Goal: Task Accomplishment & Management: Complete application form

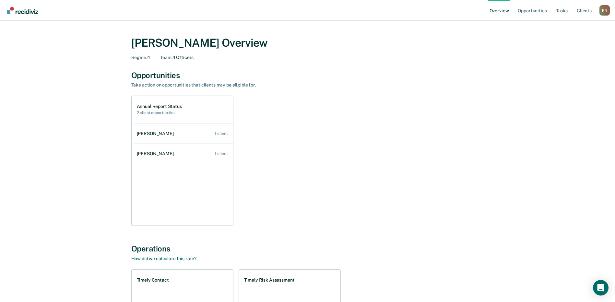
click at [147, 132] on div "[PERSON_NAME]" at bounding box center [157, 134] width 40 height 6
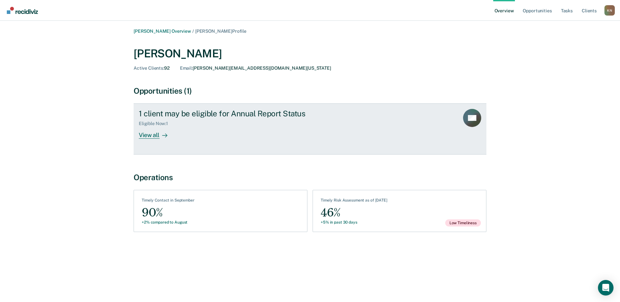
click at [148, 134] on div "View all" at bounding box center [157, 132] width 36 height 13
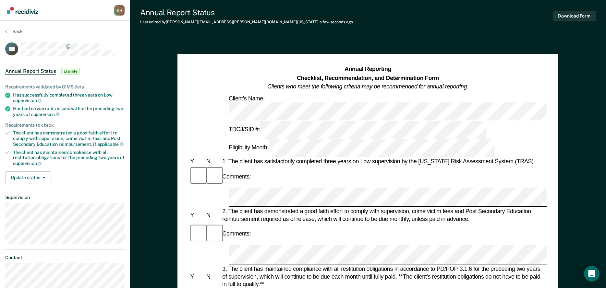
click at [371, 166] on div "Comments:" at bounding box center [368, 176] width 358 height 21
click at [566, 18] on button "Download Form" at bounding box center [573, 16] width 43 height 11
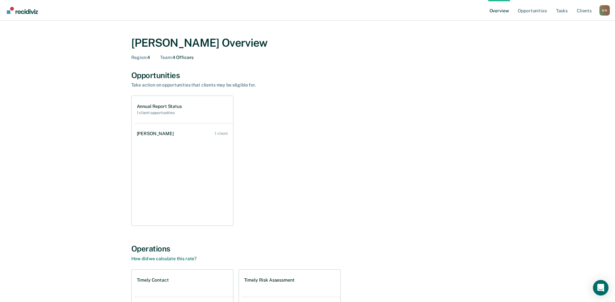
click at [153, 108] on h1 "Annual Report Status" at bounding box center [159, 107] width 45 height 6
click at [155, 106] on h1 "Annual Report Status" at bounding box center [159, 107] width 45 height 6
click at [563, 11] on link "Tasks" at bounding box center [562, 10] width 14 height 21
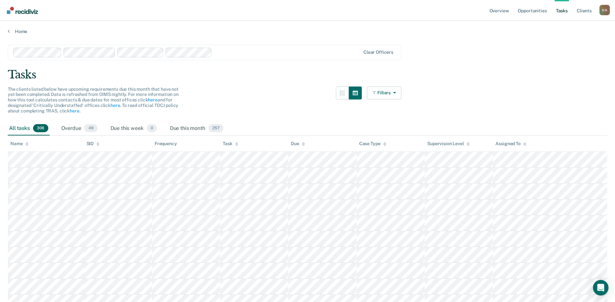
drag, startPoint x: 445, startPoint y: 69, endPoint x: 418, endPoint y: 71, distance: 27.0
click at [443, 70] on div "Tasks" at bounding box center [307, 74] width 599 height 13
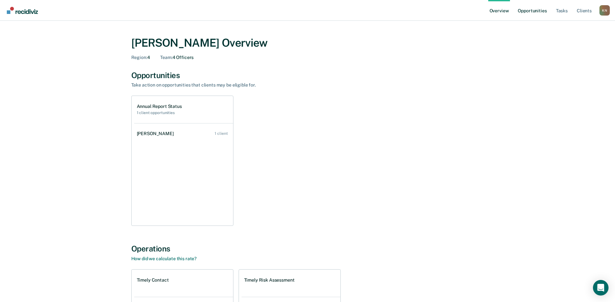
click at [531, 11] on link "Opportunities" at bounding box center [531, 10] width 31 height 21
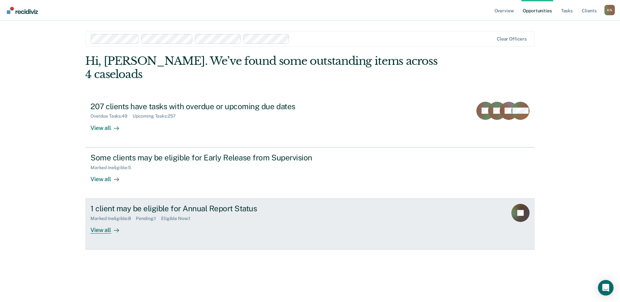
click at [142, 233] on div "1 client may be eligible for Annual Report Status Marked Ineligible : 8 Pending…" at bounding box center [211, 219] width 243 height 30
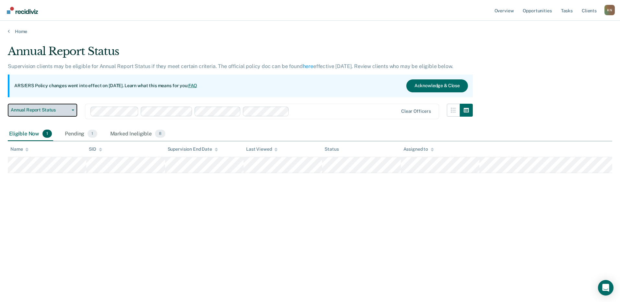
click at [72, 112] on button "Annual Report Status" at bounding box center [42, 110] width 69 height 13
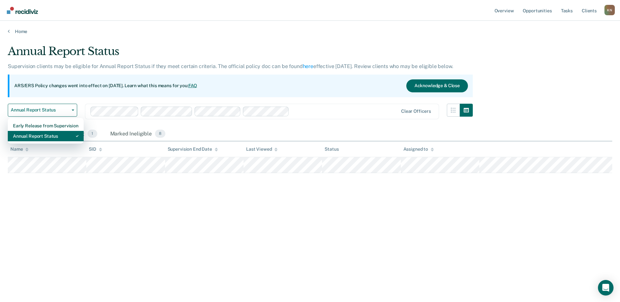
click at [47, 137] on div "Annual Report Status" at bounding box center [45, 136] width 65 height 10
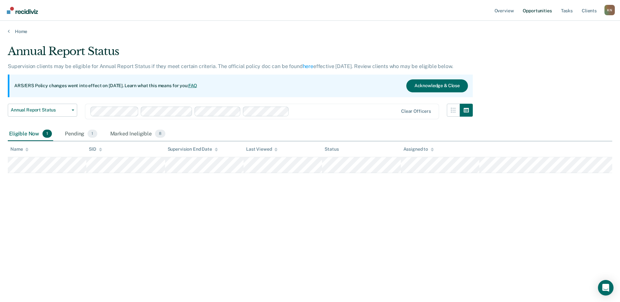
click at [543, 11] on link "Opportunities" at bounding box center [536, 10] width 31 height 21
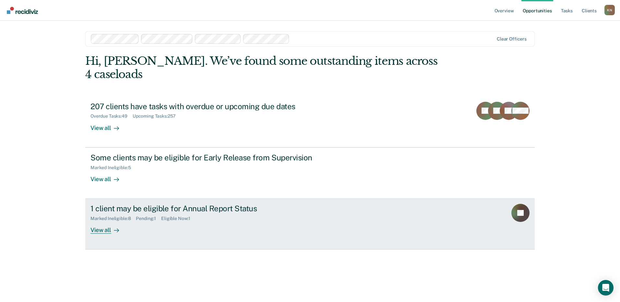
click at [179, 218] on div "Eligible Now : 1" at bounding box center [178, 219] width 34 height 6
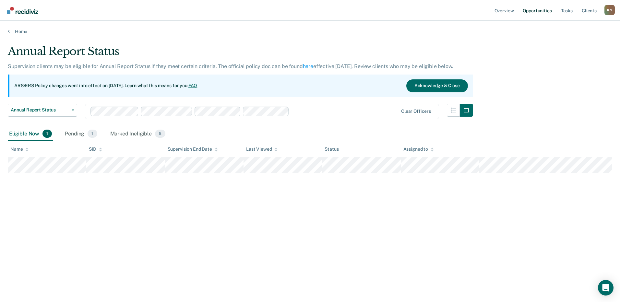
click at [541, 10] on link "Opportunities" at bounding box center [536, 10] width 31 height 21
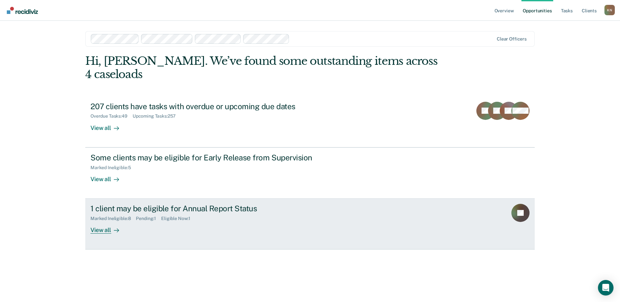
click at [145, 235] on link "1 client may be eligible for Annual Report Status Marked Ineligible : 8 Pending…" at bounding box center [309, 224] width 449 height 51
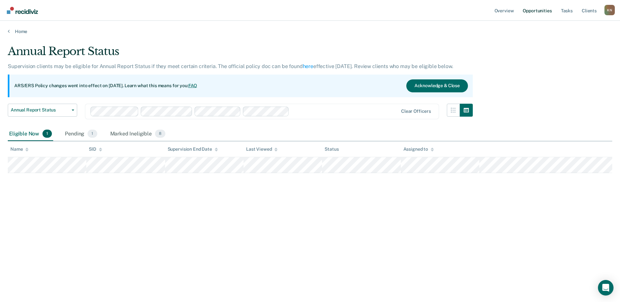
click at [539, 11] on link "Opportunities" at bounding box center [536, 10] width 31 height 21
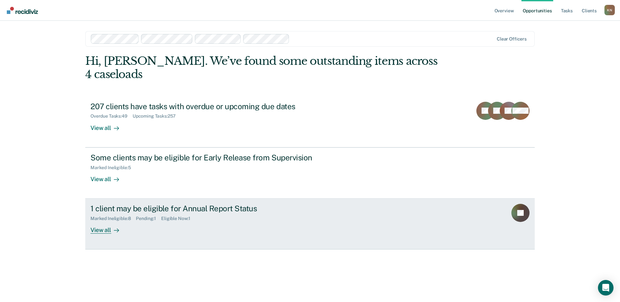
click at [143, 218] on div "Pending : 1" at bounding box center [148, 219] width 25 height 6
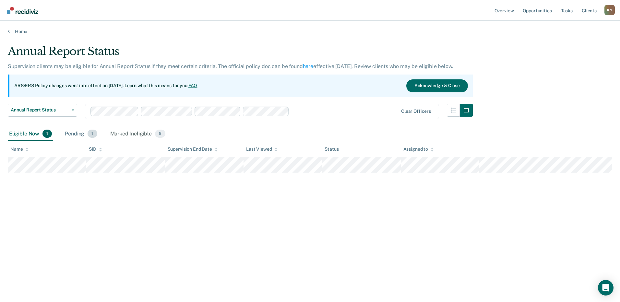
click at [70, 131] on div "Pending 1" at bounding box center [81, 134] width 35 height 14
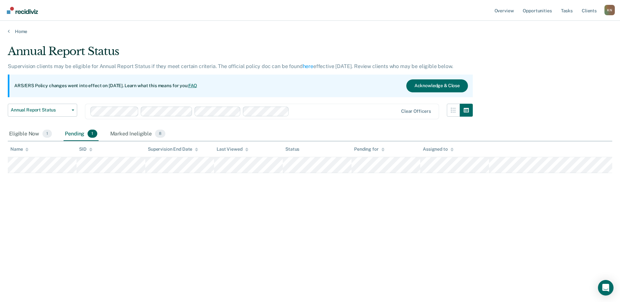
click at [31, 193] on div "Annual Report Status Supervision clients may be eligible for Annual Report Stat…" at bounding box center [310, 149] width 604 height 209
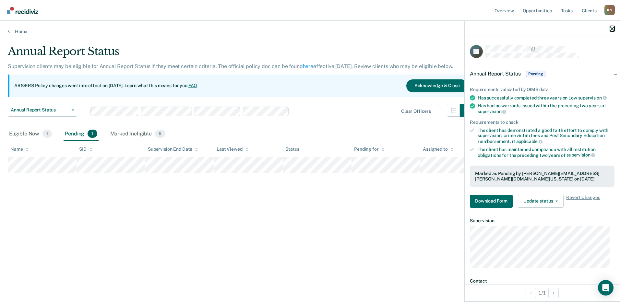
click at [610, 29] on icon "button" at bounding box center [612, 29] width 5 height 5
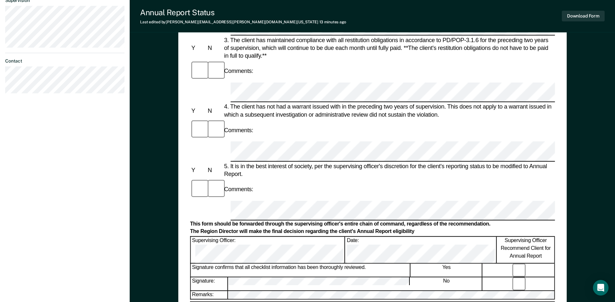
scroll to position [194, 0]
